Goal: Find specific page/section: Find specific page/section

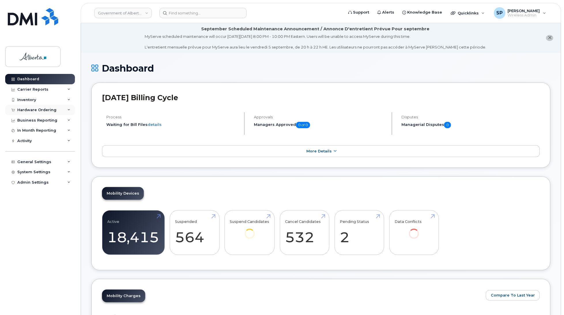
click at [42, 110] on div "Hardware Ordering" at bounding box center [36, 110] width 39 height 5
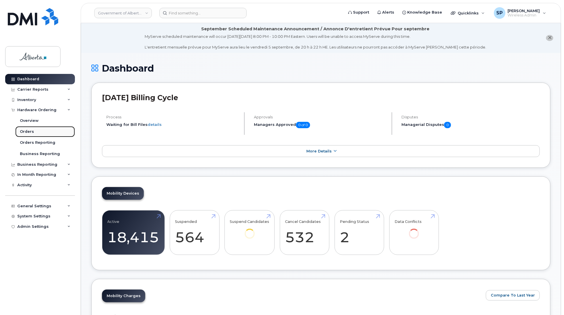
click at [29, 133] on div "Orders" at bounding box center [27, 131] width 14 height 5
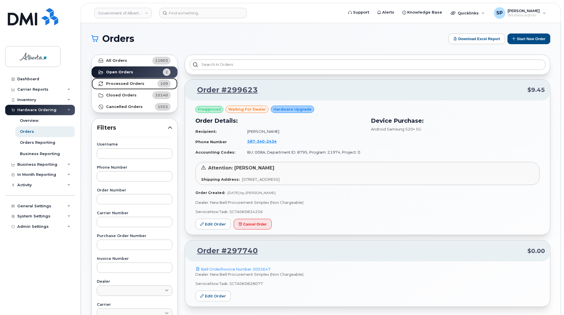
click at [108, 84] on strong "Processed Orders" at bounding box center [125, 83] width 38 height 5
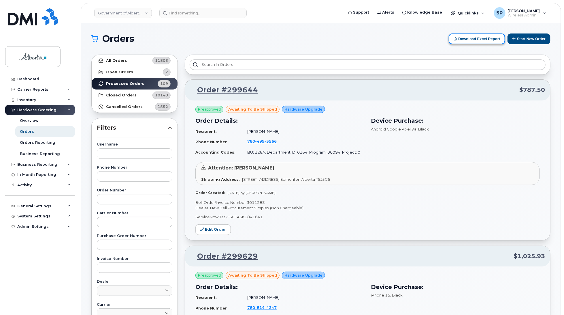
click at [475, 38] on button "Download Excel Report" at bounding box center [477, 38] width 57 height 11
click at [6, 247] on div "Dashboard Carrier Reports Monthly Billing Data Daily Data Pooling Data Behavior…" at bounding box center [40, 190] width 71 height 232
click at [25, 254] on div "Dashboard Carrier Reports Monthly Billing Data Daily Data Pooling Data Behavior…" at bounding box center [40, 190] width 71 height 232
click at [192, 13] on input at bounding box center [202, 13] width 87 height 10
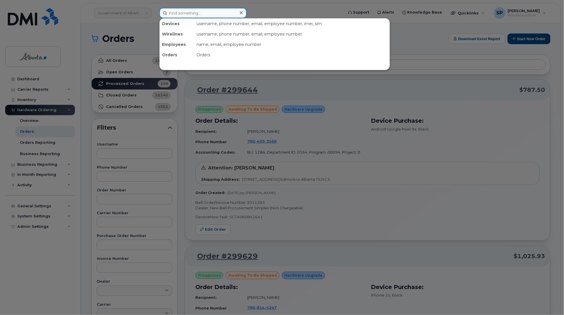
paste input "5875458975"
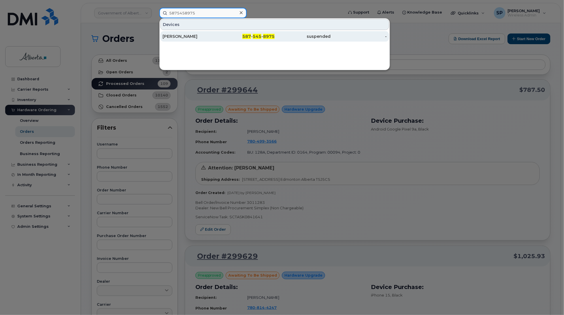
type input "5875458975"
click at [186, 38] on div "Paul Hastie" at bounding box center [191, 36] width 56 height 6
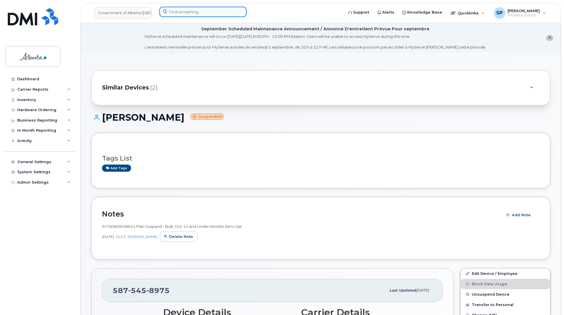
click at [172, 10] on input at bounding box center [202, 12] width 87 height 10
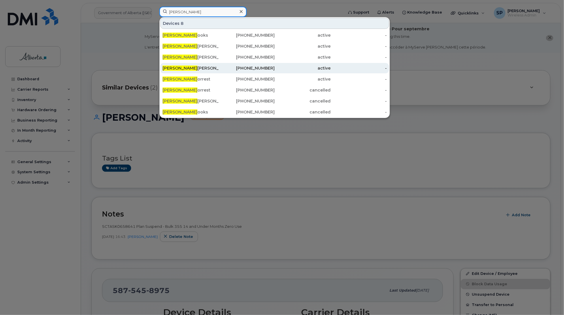
type input "Katie F"
click at [187, 70] on div "Katie F raser" at bounding box center [191, 68] width 56 height 6
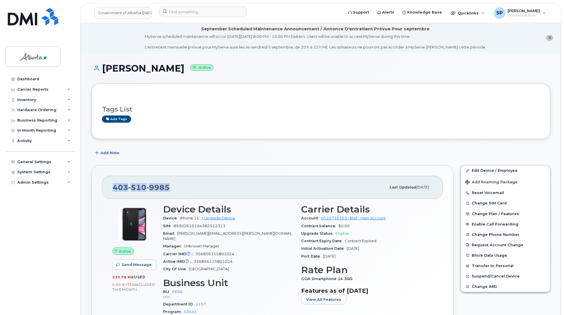
drag, startPoint x: 174, startPoint y: 185, endPoint x: 103, endPoint y: 189, distance: 70.7
click at [103, 189] on div "403 510 9985 Last updated Jul 25, 2025" at bounding box center [272, 187] width 341 height 23
copy span "403 510 9985"
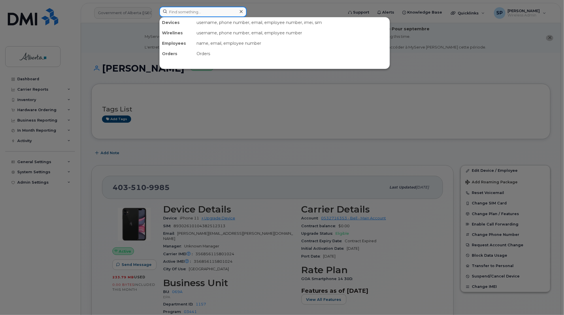
click at [174, 9] on input at bounding box center [202, 12] width 87 height 10
paste input "5875455855"
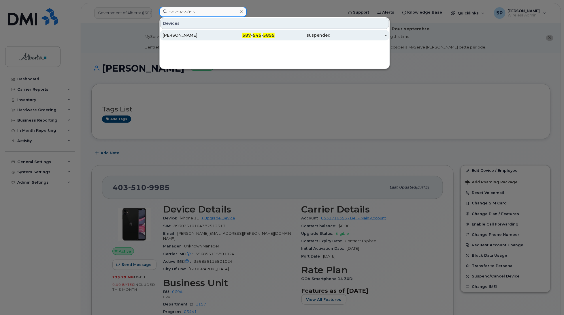
type input "5875455855"
click at [168, 36] on div "Jacquelyn OBrien" at bounding box center [191, 35] width 56 height 6
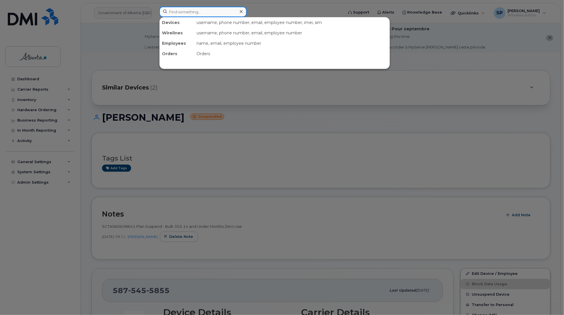
click at [168, 13] on input at bounding box center [202, 12] width 87 height 10
paste input "4035109985."
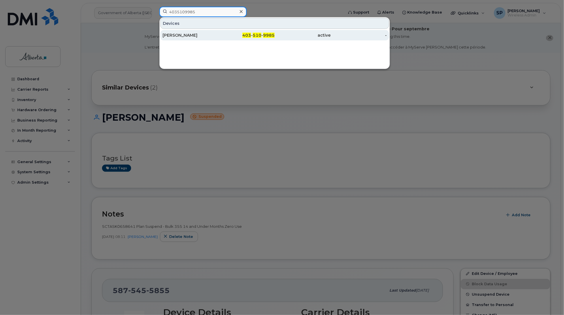
type input "4035109985"
click at [186, 35] on div "Katie Fraser" at bounding box center [191, 35] width 56 height 6
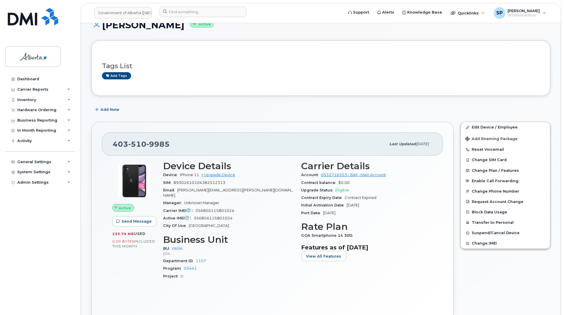
scroll to position [50, 0]
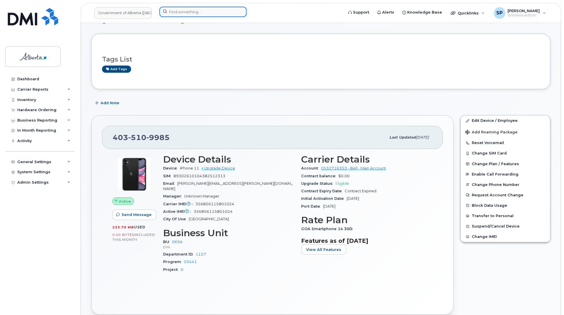
click at [188, 14] on input at bounding box center [202, 12] width 87 height 10
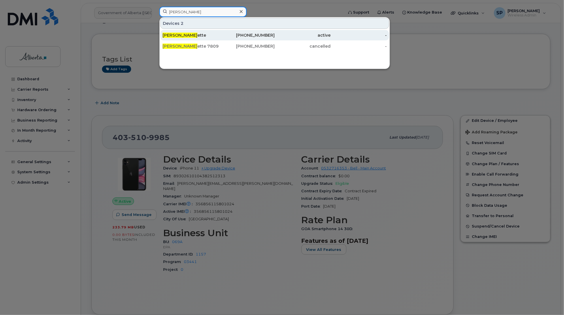
type input "bonnie mall"
click at [182, 36] on span "Bonnie Mall" at bounding box center [180, 35] width 35 height 5
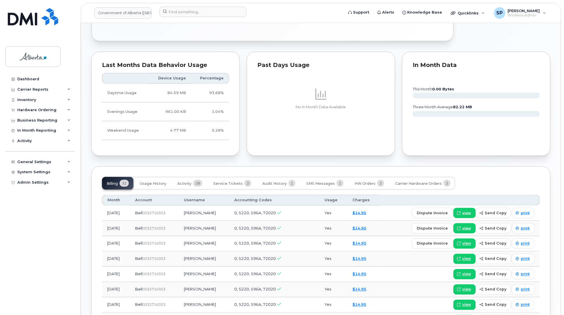
scroll to position [328, 0]
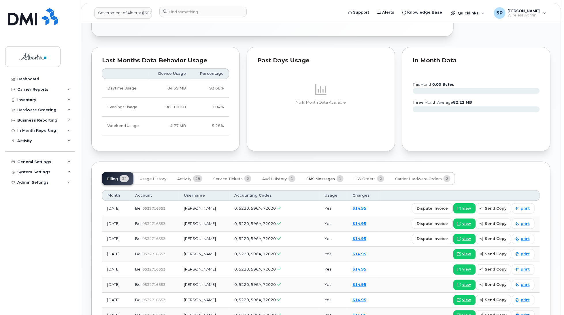
click at [323, 176] on span "SMS Messages" at bounding box center [320, 178] width 29 height 5
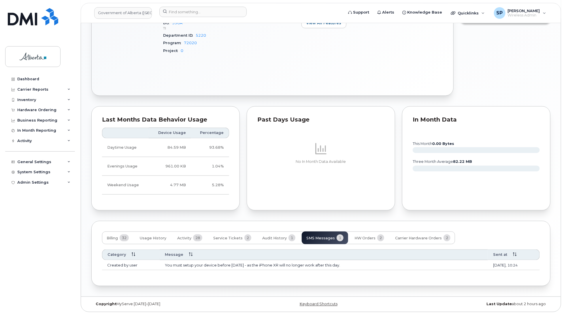
scroll to position [265, 0]
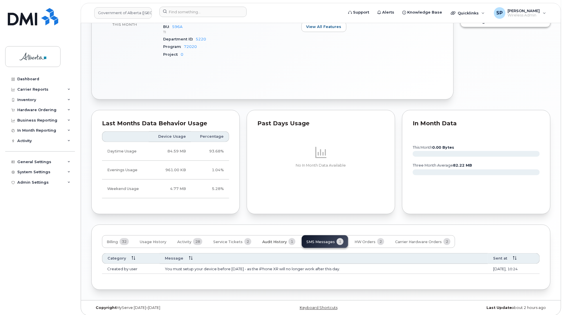
click at [272, 239] on span "Audit History" at bounding box center [274, 241] width 25 height 5
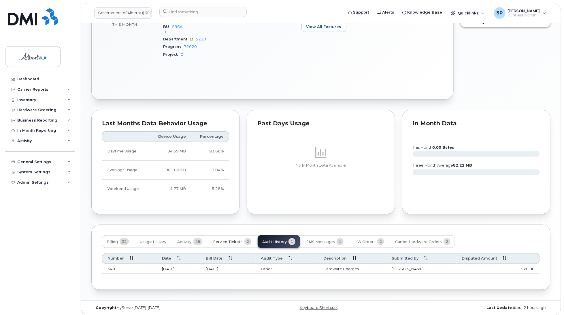
click at [237, 239] on span "Service Tickets" at bounding box center [227, 241] width 29 height 5
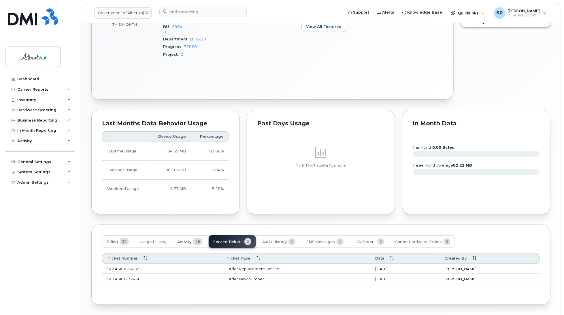
click at [187, 239] on span "Activity" at bounding box center [184, 241] width 14 height 5
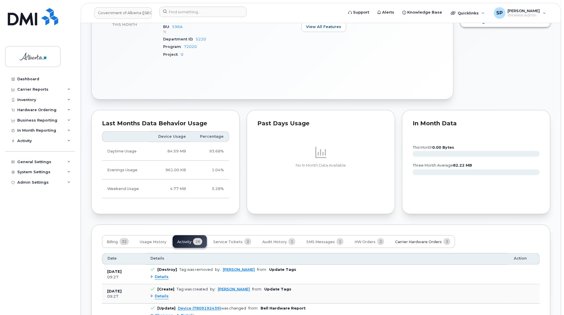
click at [419, 239] on span "Carrier Hardware Orders" at bounding box center [418, 241] width 47 height 5
